Goal: Task Accomplishment & Management: Use online tool/utility

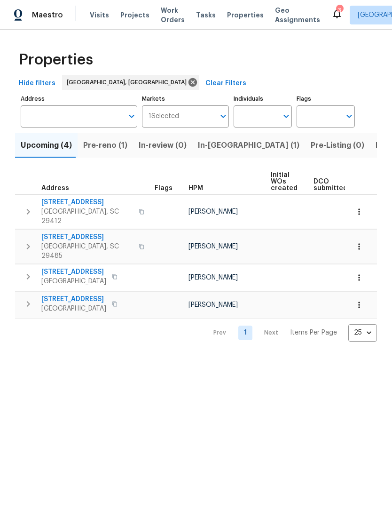
click at [92, 14] on span "Visits" at bounding box center [99, 14] width 19 height 9
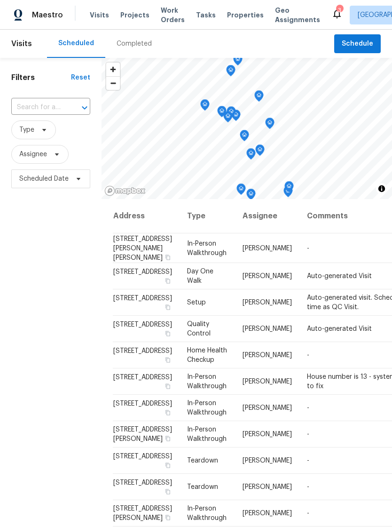
click at [229, 14] on span "Properties" at bounding box center [245, 14] width 37 height 9
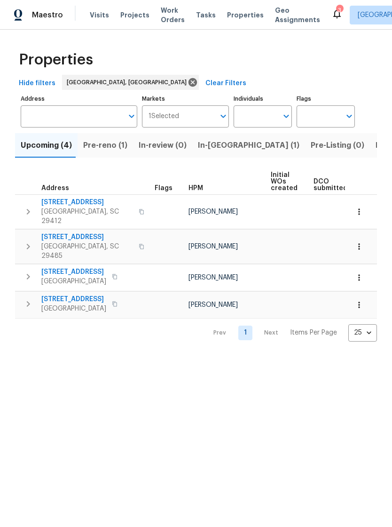
click at [168, 19] on span "Work Orders" at bounding box center [173, 15] width 24 height 19
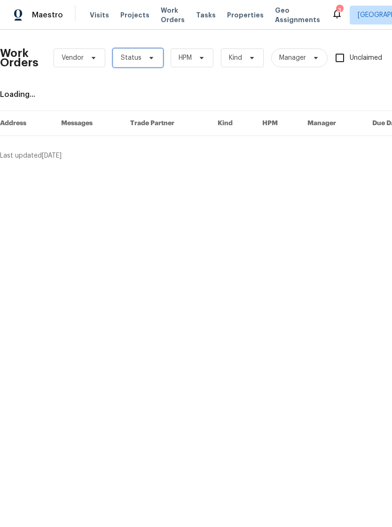
click at [150, 57] on icon at bounding box center [152, 58] width 4 height 2
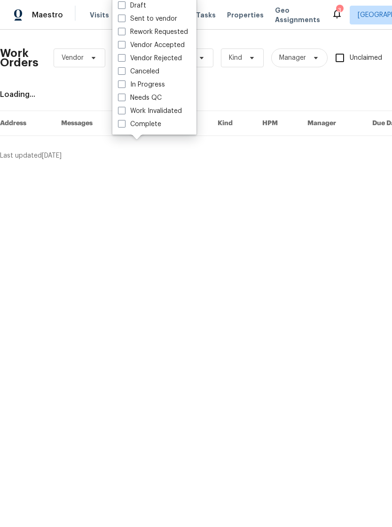
click at [122, 96] on span at bounding box center [122, 98] width 8 height 8
click at [122, 96] on input "Needs QC" at bounding box center [121, 96] width 6 height 6
checkbox input "true"
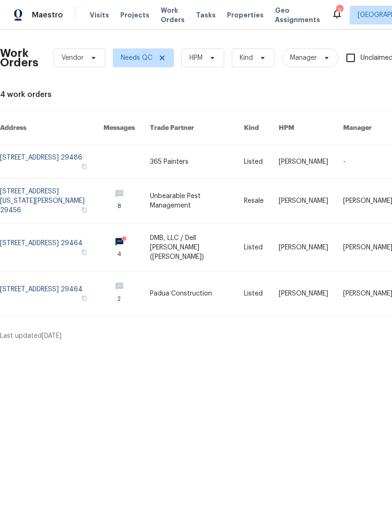
click at [63, 150] on link at bounding box center [51, 161] width 103 height 33
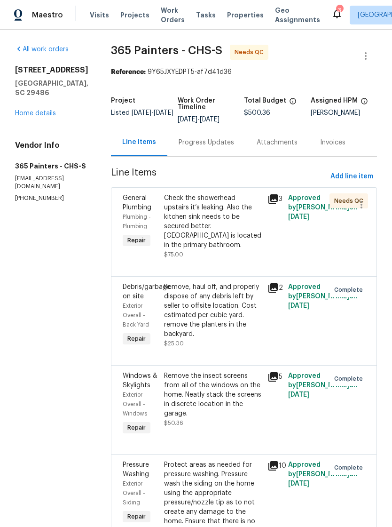
click at [209, 207] on div "Check the showerhead upstairs it’s leaking. Also the kitchen sink needs to be s…" at bounding box center [213, 221] width 98 height 56
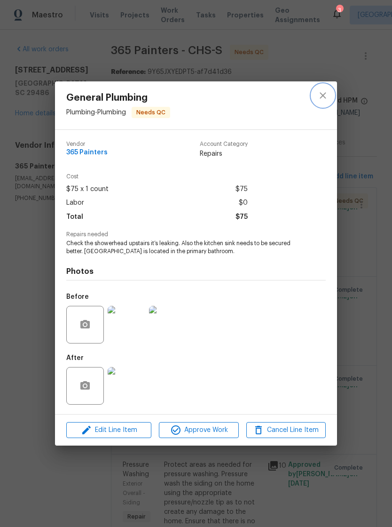
click at [323, 95] on icon "close" at bounding box center [323, 95] width 6 height 6
